Goal: Information Seeking & Learning: Learn about a topic

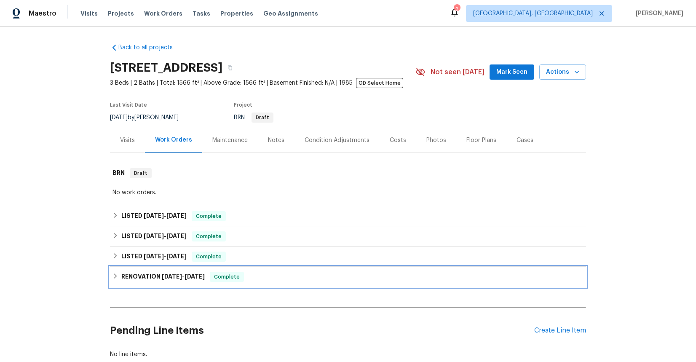
click at [153, 277] on h6 "RENOVATION [DATE] - [DATE]" at bounding box center [162, 277] width 83 height 10
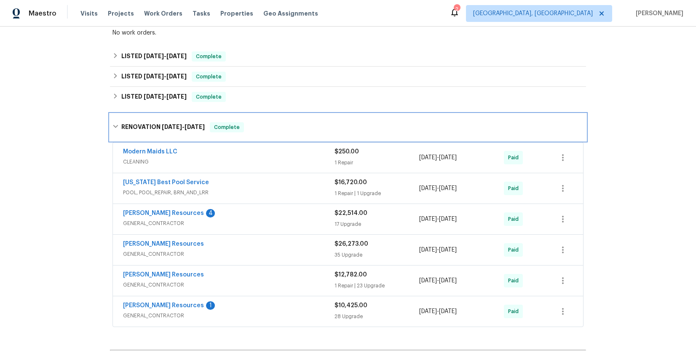
scroll to position [263, 0]
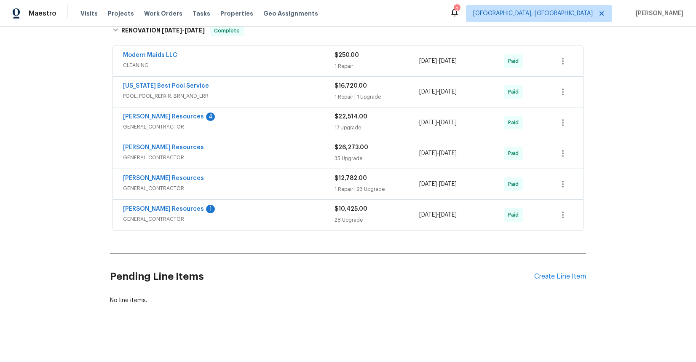
click at [149, 215] on span "GENERAL_CONTRACTOR" at bounding box center [229, 219] width 212 height 8
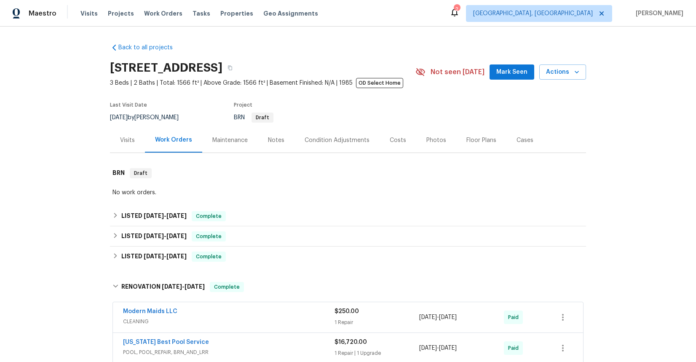
scroll to position [177, 0]
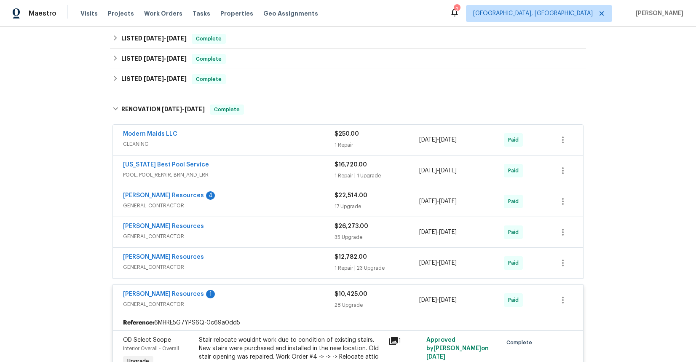
click at [140, 203] on span "GENERAL_CONTRACTOR" at bounding box center [229, 205] width 212 height 8
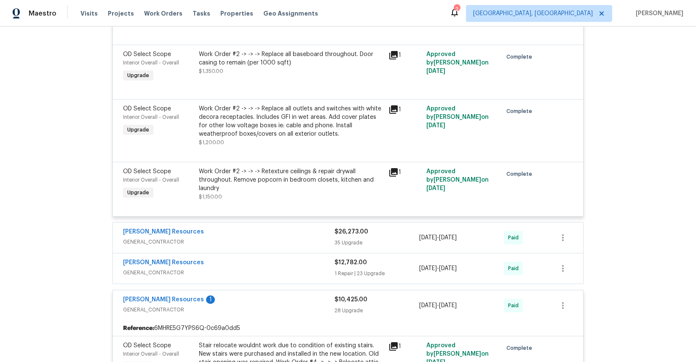
scroll to position [1141, 0]
click at [153, 239] on span "GENERAL_CONTRACTOR" at bounding box center [229, 241] width 212 height 8
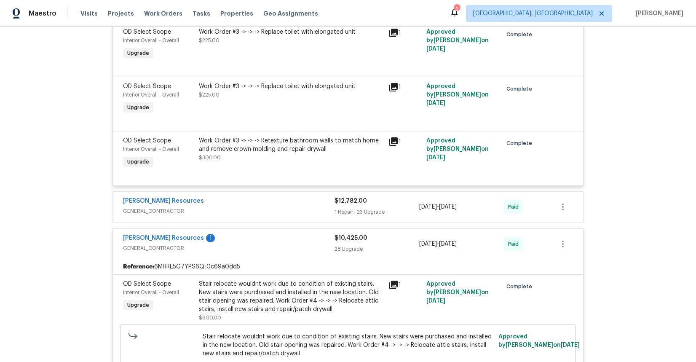
scroll to position [3145, 0]
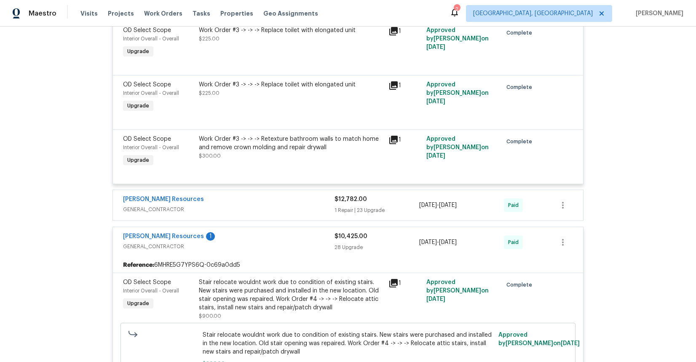
click at [154, 210] on span "GENERAL_CONTRACTOR" at bounding box center [229, 209] width 212 height 8
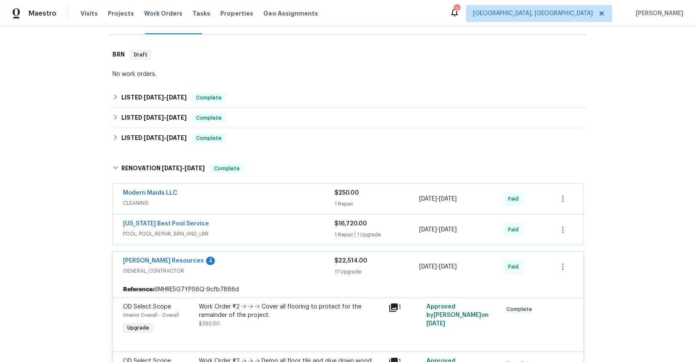
scroll to position [148, 0]
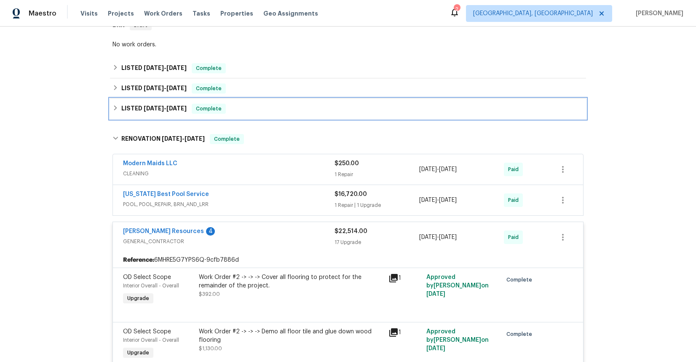
click at [166, 109] on span "[DATE]" at bounding box center [176, 108] width 20 height 6
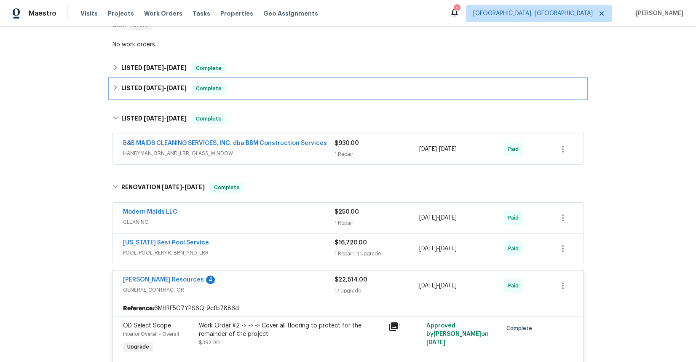
click at [157, 89] on span "[DATE]" at bounding box center [154, 88] width 20 height 6
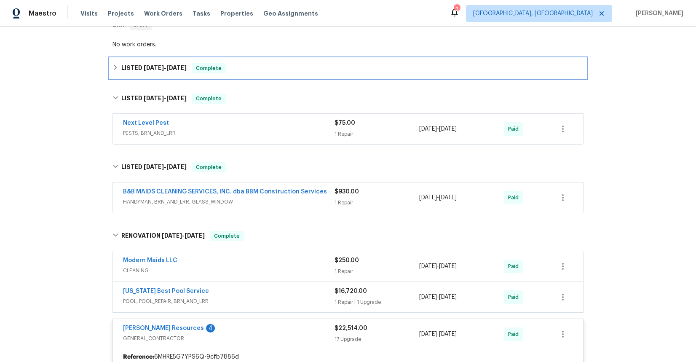
click at [155, 67] on span "[DATE]" at bounding box center [154, 68] width 20 height 6
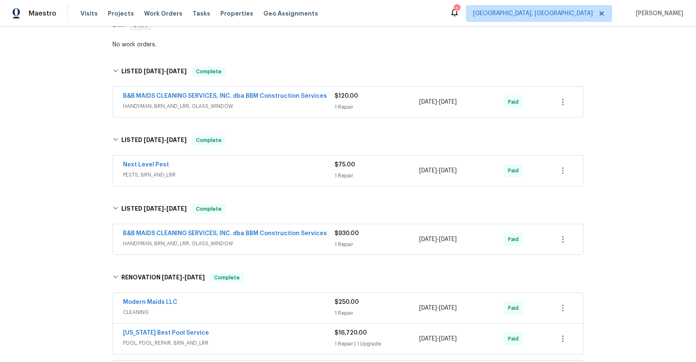
click at [183, 244] on span "HANDYMAN, BRN_AND_LRR, GLASS_WINDOW" at bounding box center [229, 243] width 212 height 8
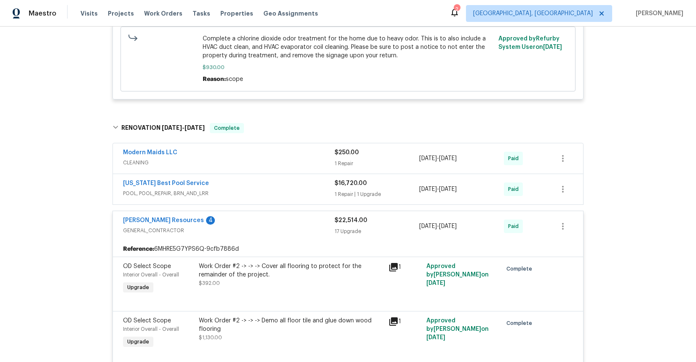
scroll to position [494, 0]
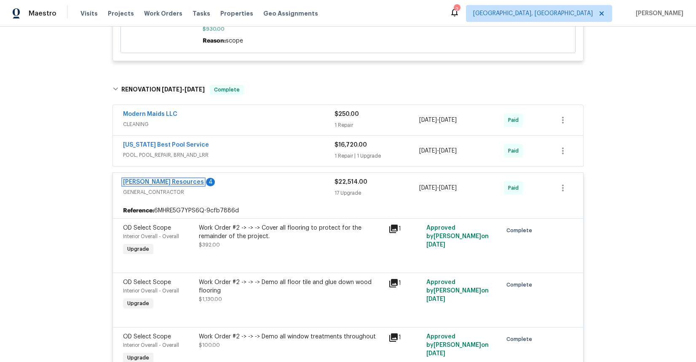
click at [174, 183] on link "[PERSON_NAME] Resources" at bounding box center [163, 182] width 81 height 6
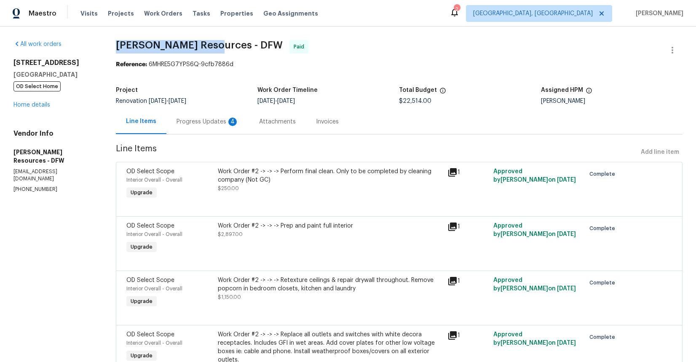
drag, startPoint x: 136, startPoint y: 43, endPoint x: 216, endPoint y: 45, distance: 80.5
click at [216, 45] on span "[PERSON_NAME] Resources - DFW" at bounding box center [199, 45] width 167 height 10
copy span "[PERSON_NAME] Resources"
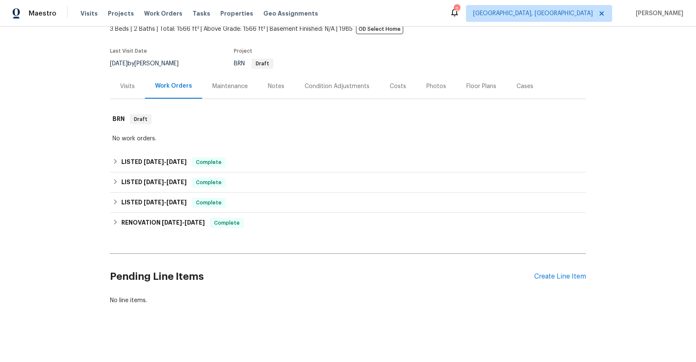
scroll to position [60, 0]
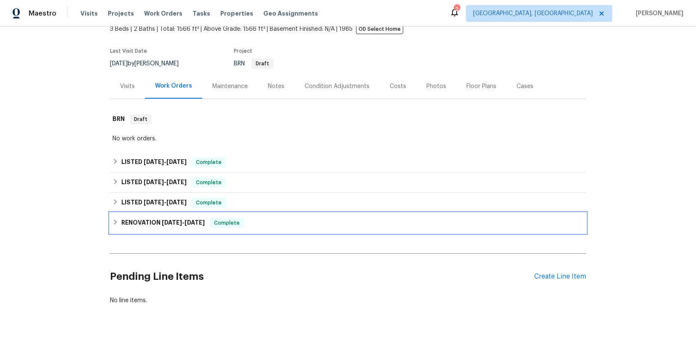
click at [169, 220] on span "[DATE]" at bounding box center [172, 223] width 20 height 6
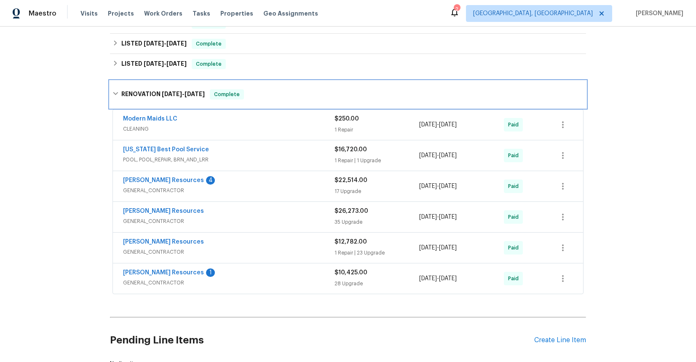
scroll to position [199, 0]
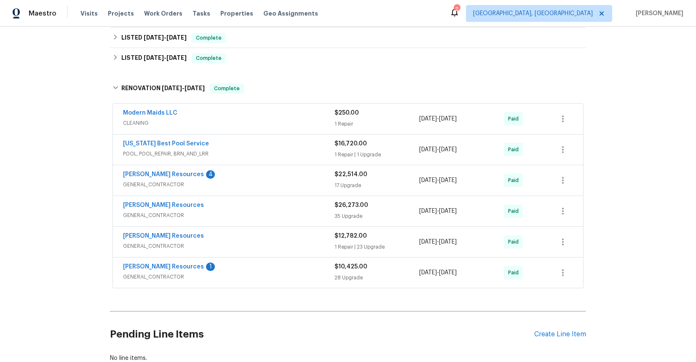
click at [167, 184] on span "GENERAL_CONTRACTOR" at bounding box center [229, 184] width 212 height 8
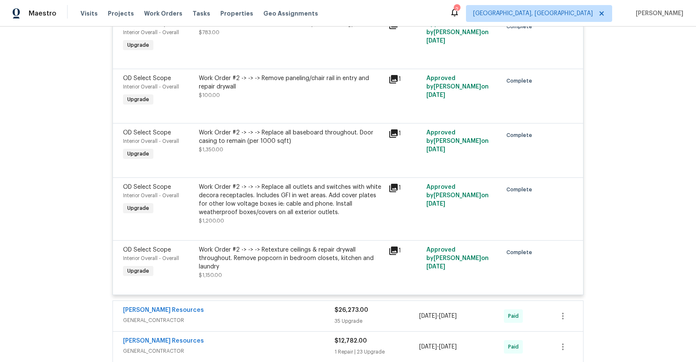
scroll to position [1078, 0]
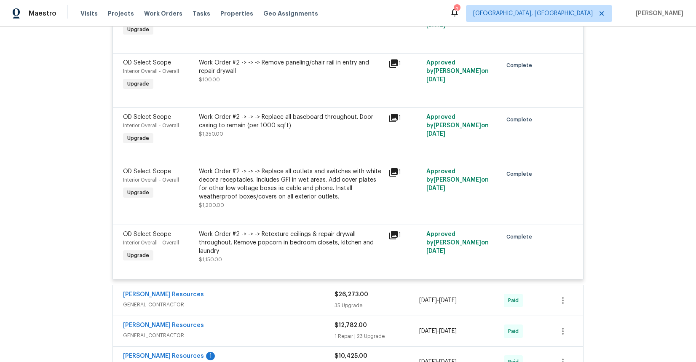
click at [258, 172] on div "Work Order #2 -> -> -> Replace all outlets and switches with white decora recep…" at bounding box center [291, 184] width 185 height 34
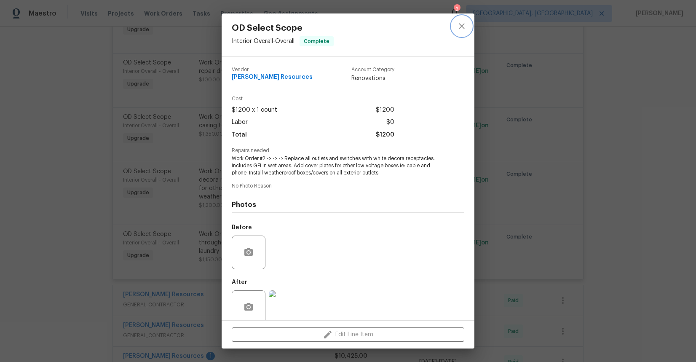
click at [460, 25] on icon "close" at bounding box center [461, 25] width 5 height 5
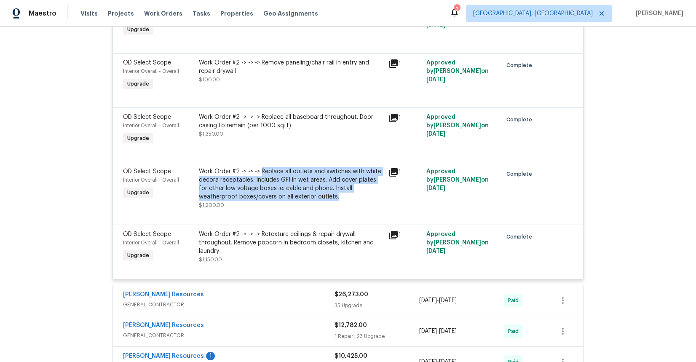
drag, startPoint x: 269, startPoint y: 173, endPoint x: 292, endPoint y: 196, distance: 33.1
click at [292, 196] on div "Work Order #2 -> -> -> Replace all outlets and switches with white decora recep…" at bounding box center [291, 184] width 185 height 34
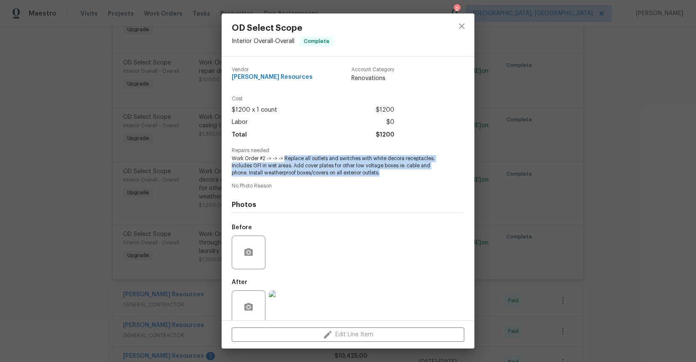
drag, startPoint x: 285, startPoint y: 159, endPoint x: 381, endPoint y: 172, distance: 96.1
click at [383, 172] on span "Work Order #2 -> -> -> Replace all outlets and switches with white decora recep…" at bounding box center [336, 165] width 209 height 21
copy span "Replace all outlets and switches with white decora receptacles. Includes GFI in…"
click at [460, 27] on icon "close" at bounding box center [462, 26] width 10 height 10
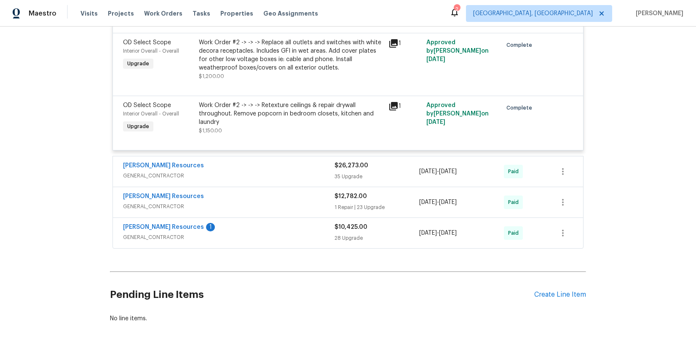
scroll to position [1208, 0]
click at [167, 174] on span "GENERAL_CONTRACTOR" at bounding box center [229, 175] width 212 height 8
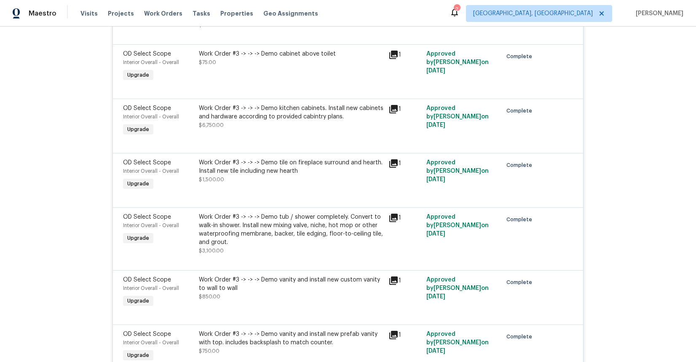
scroll to position [1425, 0]
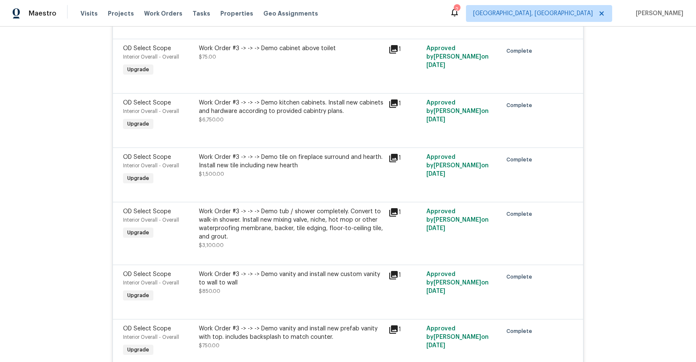
click at [393, 214] on icon at bounding box center [394, 212] width 10 height 10
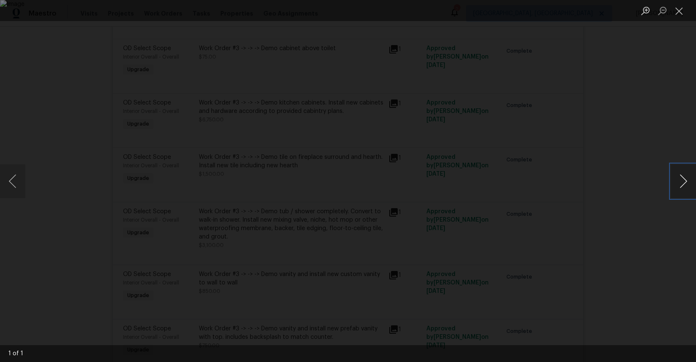
click at [683, 186] on button "Next image" at bounding box center [683, 181] width 25 height 34
click at [678, 11] on button "Close lightbox" at bounding box center [679, 10] width 17 height 15
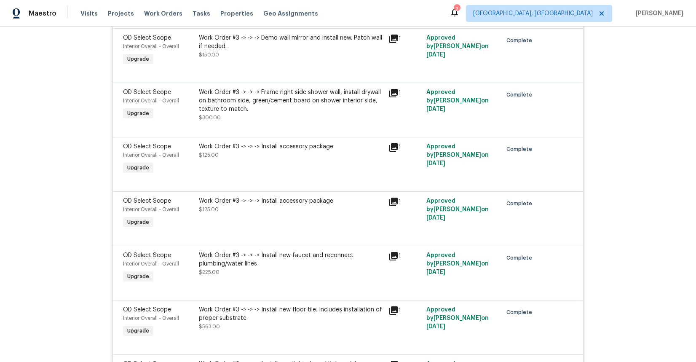
scroll to position [1869, 0]
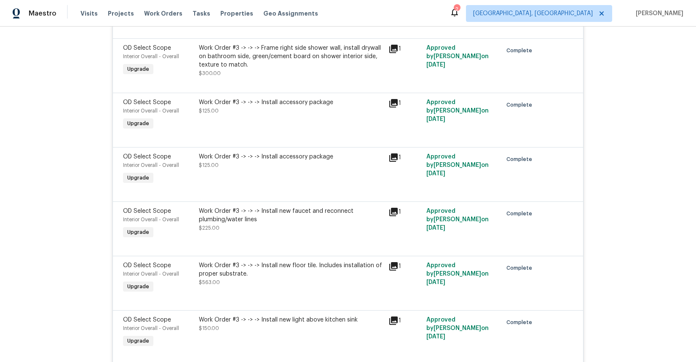
click at [392, 211] on icon at bounding box center [393, 212] width 8 height 8
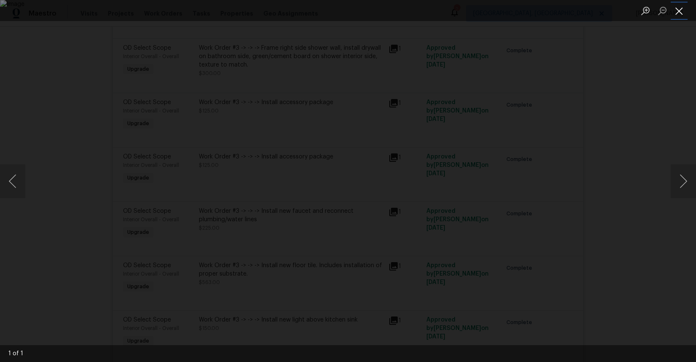
click at [680, 13] on button "Close lightbox" at bounding box center [679, 10] width 17 height 15
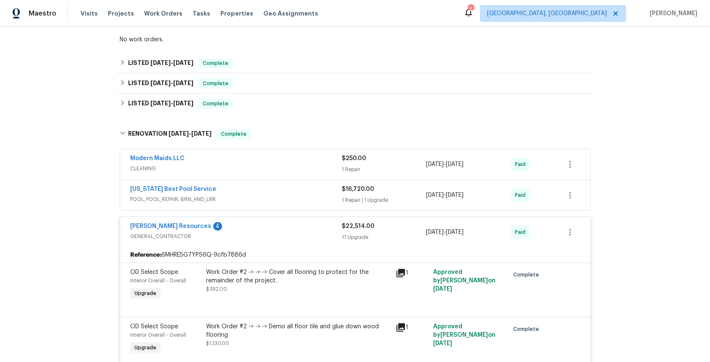
scroll to position [158, 0]
